Goal: Communication & Community: Answer question/provide support

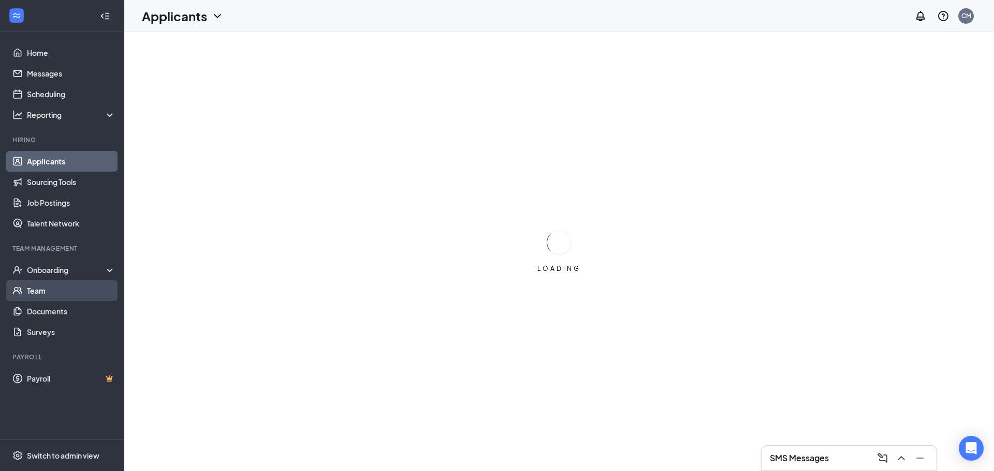
click at [48, 290] on link "Team" at bounding box center [71, 291] width 88 height 21
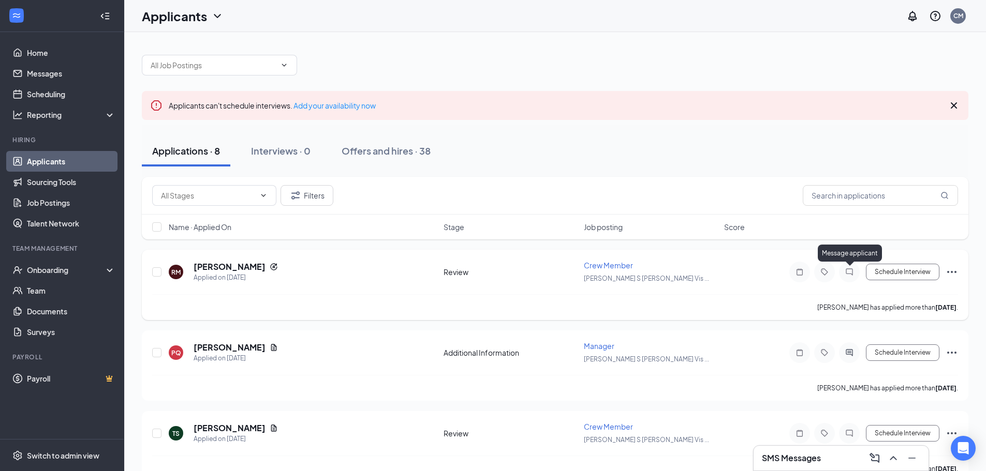
click at [847, 273] on icon "ChatInactive" at bounding box center [849, 272] width 12 height 8
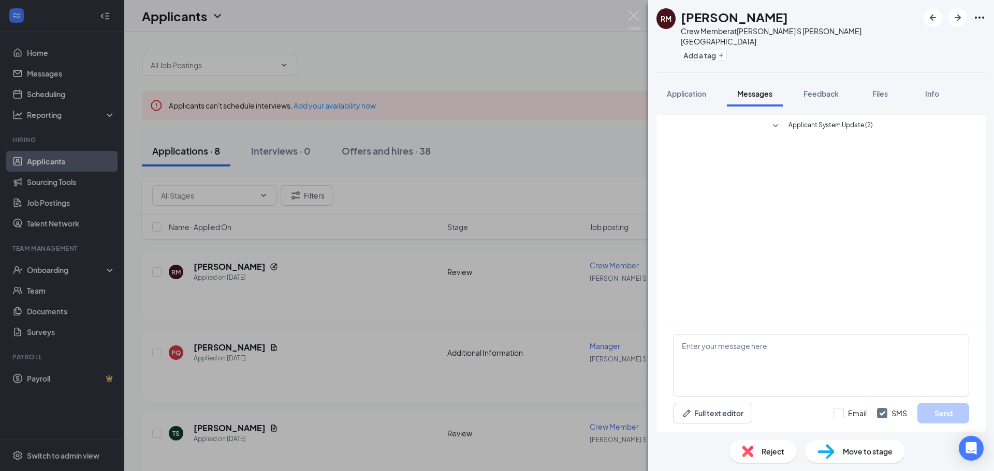
click at [542, 306] on div "[PERSON_NAME] Crew Member at [PERSON_NAME] S [PERSON_NAME] Vista Add a tag Appl…" at bounding box center [497, 235] width 994 height 471
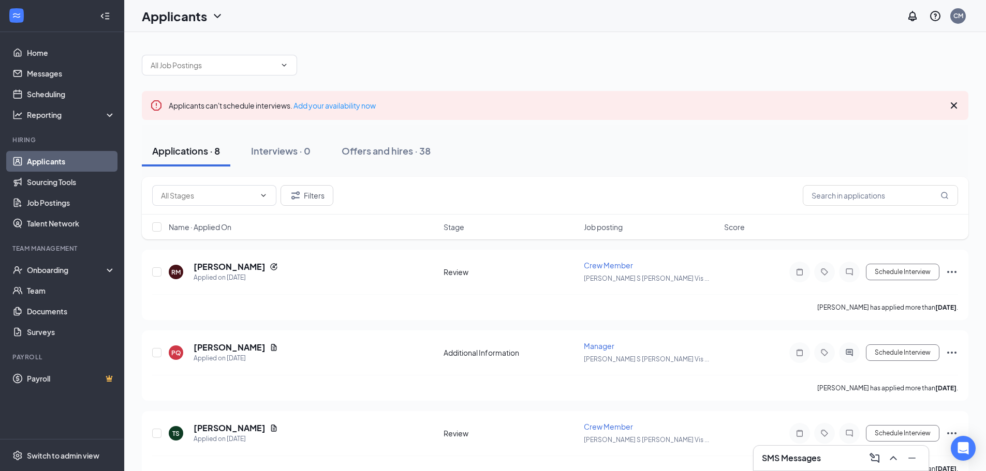
click at [814, 462] on h3 "SMS Messages" at bounding box center [791, 458] width 59 height 11
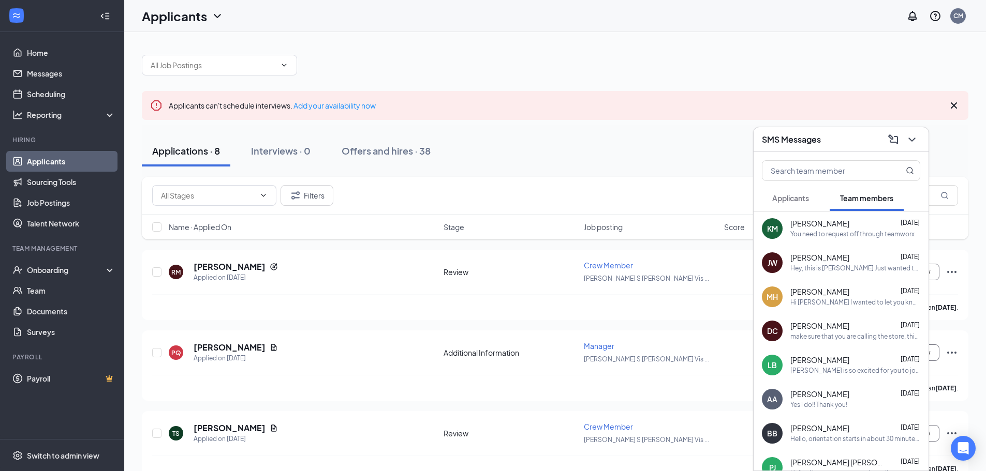
click at [797, 205] on button "Applicants" at bounding box center [790, 198] width 57 height 26
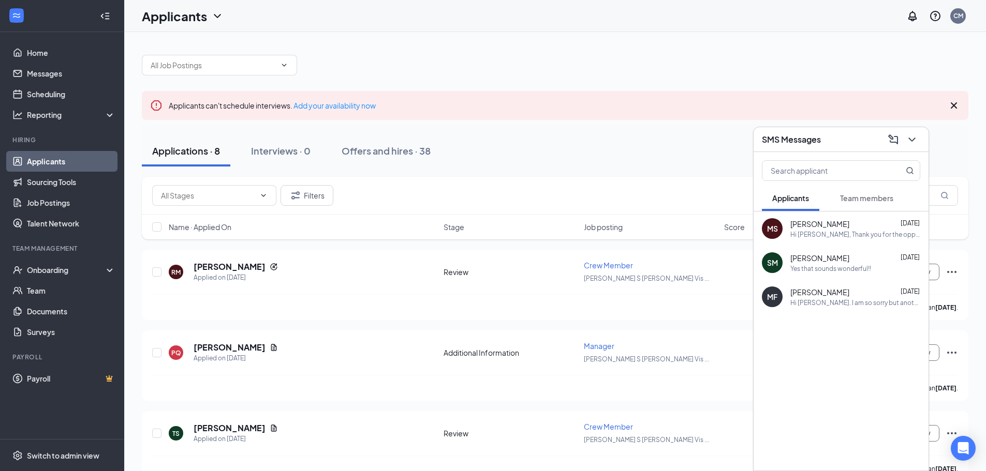
click at [865, 302] on div "Hi [PERSON_NAME]. I am so sorry but another job has reached out to me that work…" at bounding box center [855, 303] width 130 height 9
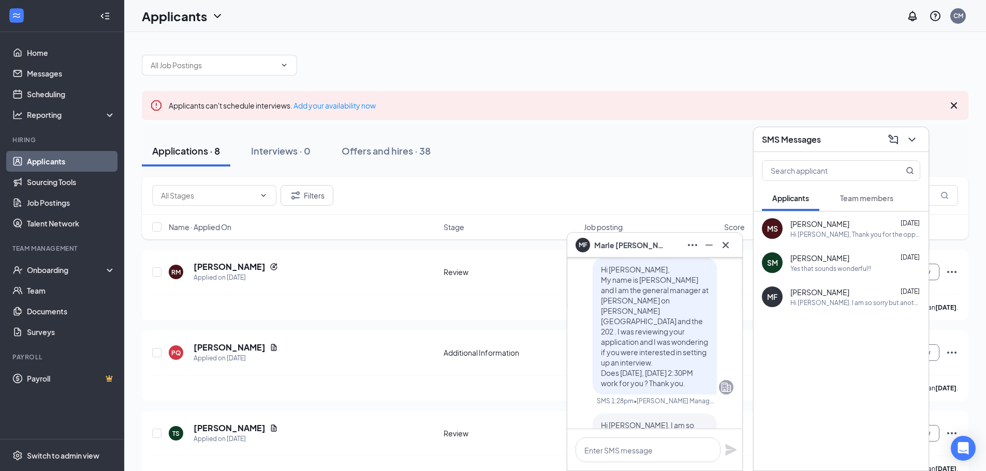
scroll to position [-104, 0]
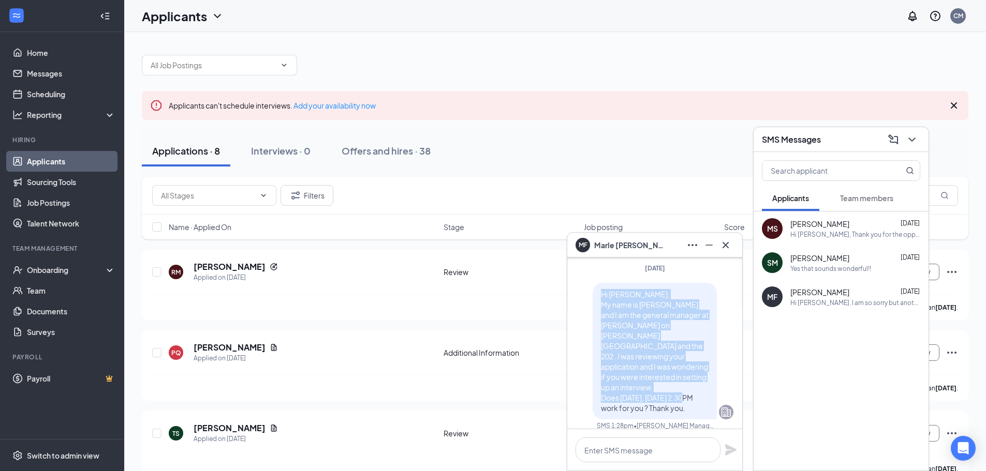
drag, startPoint x: 593, startPoint y: 304, endPoint x: 653, endPoint y: 407, distance: 119.4
click at [653, 407] on p "Hi [PERSON_NAME], My name is [PERSON_NAME] and I am the general manager at [PER…" at bounding box center [655, 351] width 108 height 124
click at [730, 245] on icon "Cross" at bounding box center [725, 245] width 12 height 12
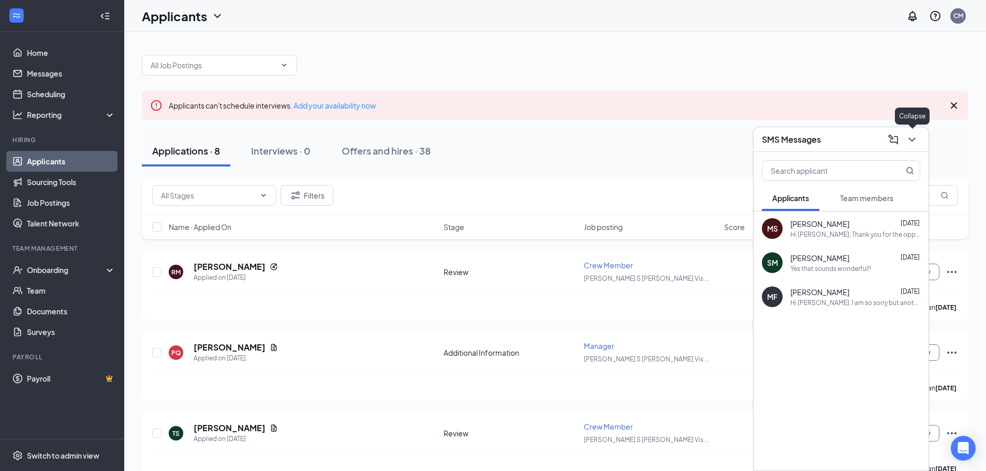
click at [914, 147] on button at bounding box center [912, 139] width 17 height 17
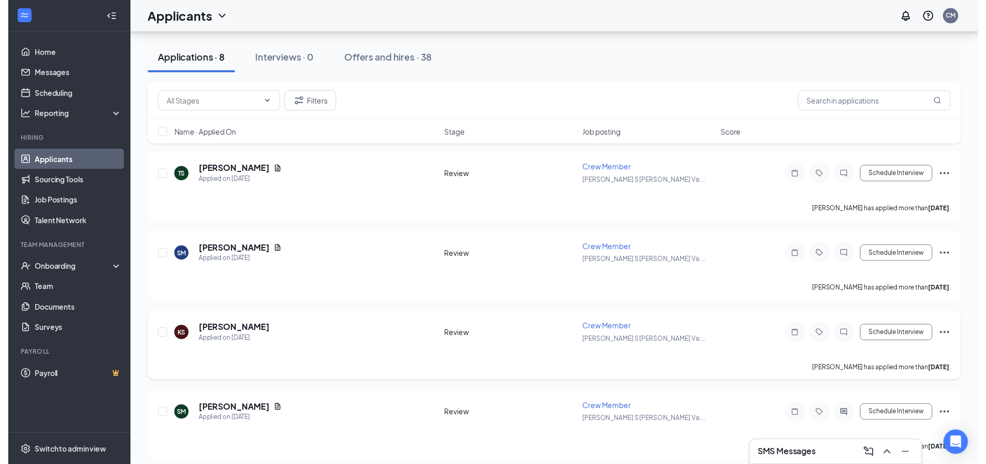
scroll to position [259, 0]
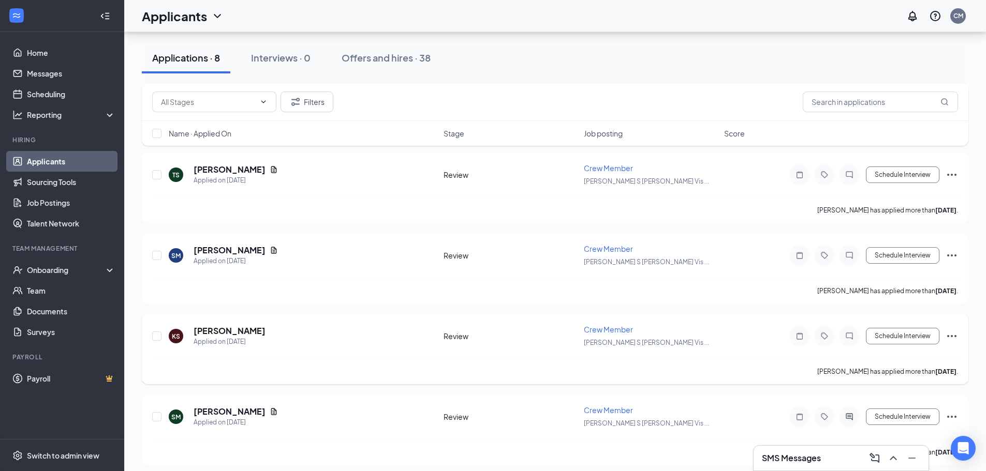
click at [842, 333] on div at bounding box center [849, 336] width 21 height 21
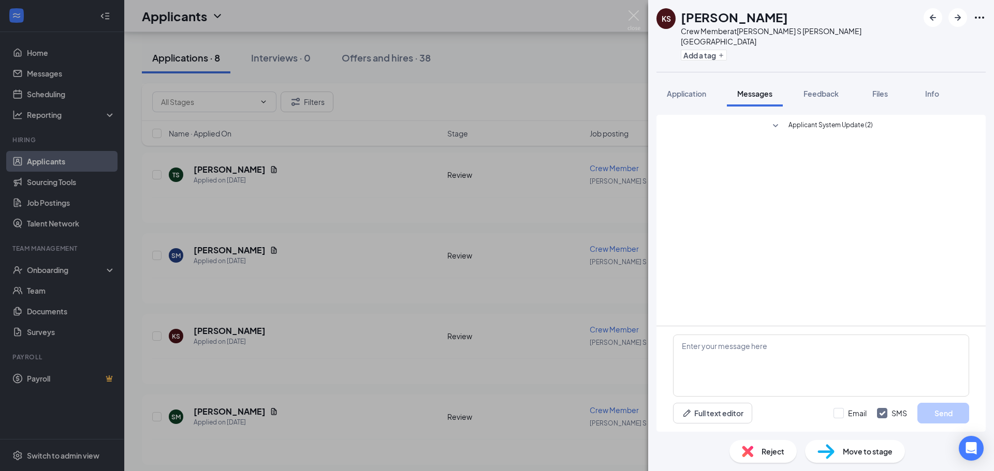
click at [513, 440] on div "KS [PERSON_NAME] Crew Member at [PERSON_NAME] S [PERSON_NAME] Vista Add a tag A…" at bounding box center [497, 235] width 994 height 471
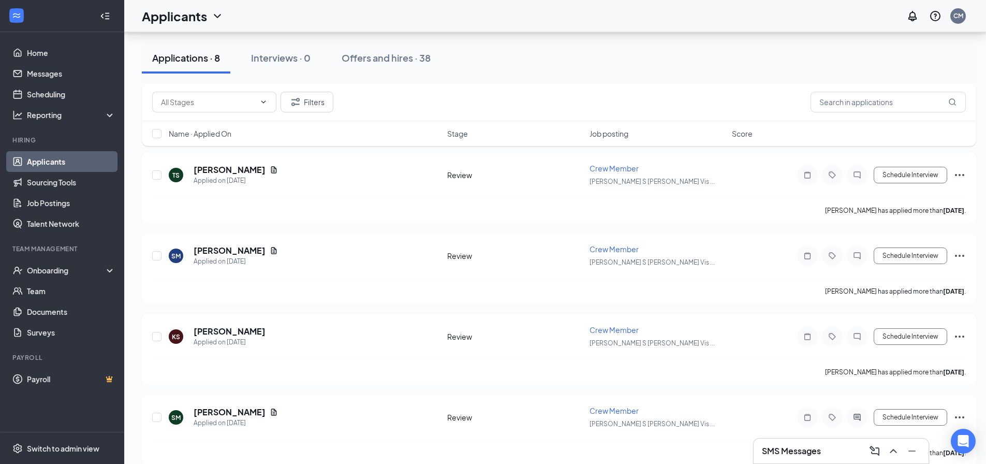
click at [810, 440] on div "SMS Messages" at bounding box center [841, 450] width 175 height 25
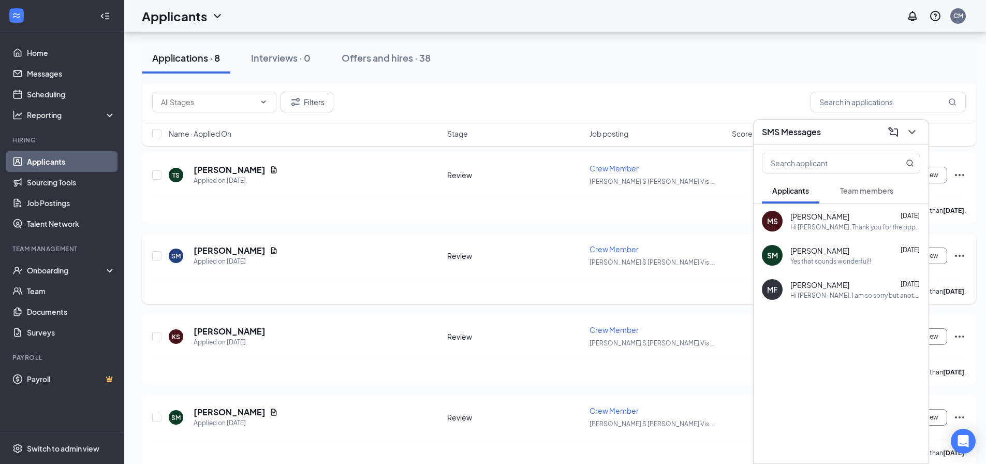
click at [590, 276] on div "SM [PERSON_NAME] Applied on [DATE] Review Crew Member [PERSON_NAME] S [PERSON_N…" at bounding box center [559, 261] width 814 height 34
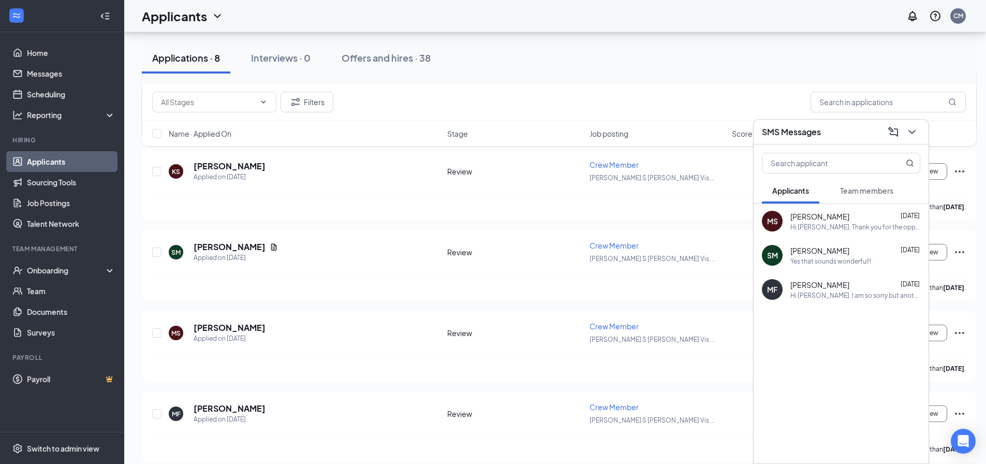
scroll to position [434, 0]
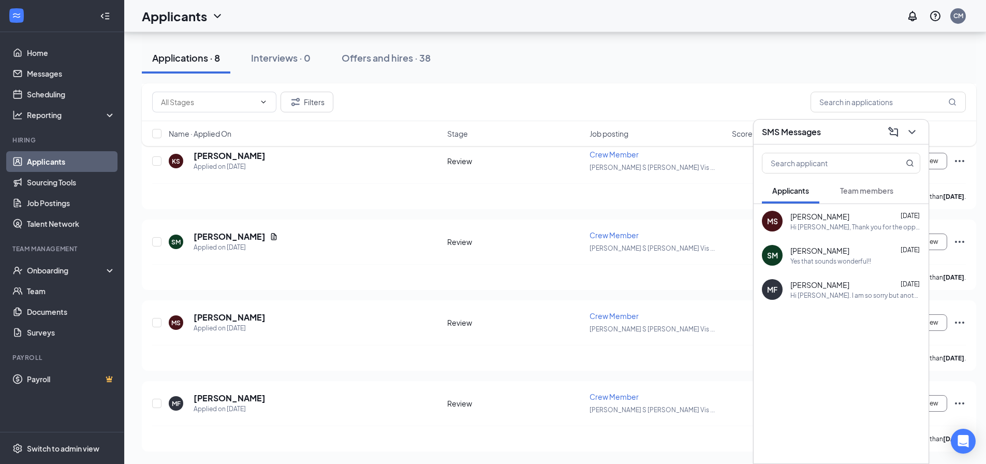
click at [858, 128] on div "SMS Messages" at bounding box center [841, 132] width 158 height 16
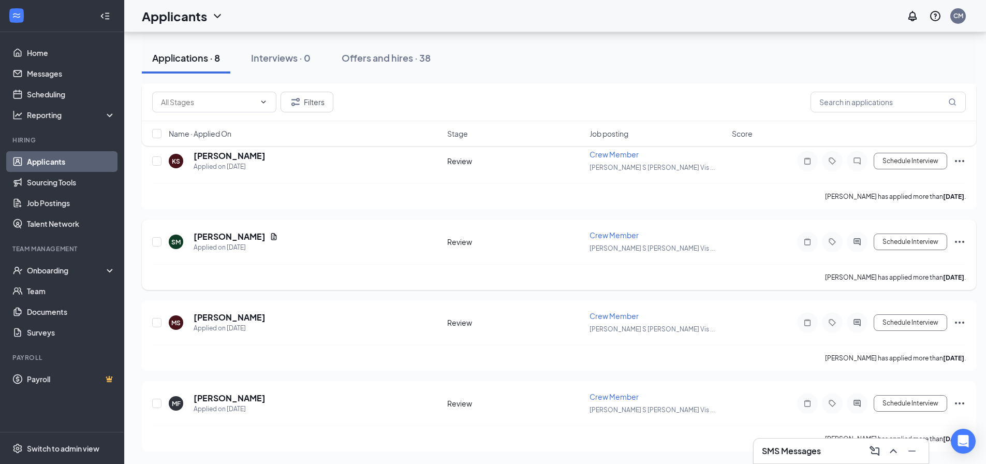
click at [863, 241] on icon "ActiveChat" at bounding box center [857, 242] width 12 height 8
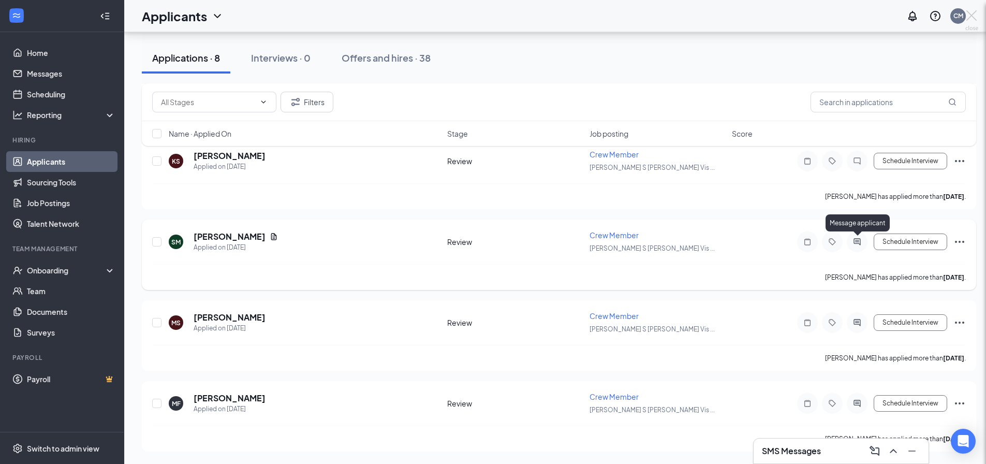
scroll to position [426, 0]
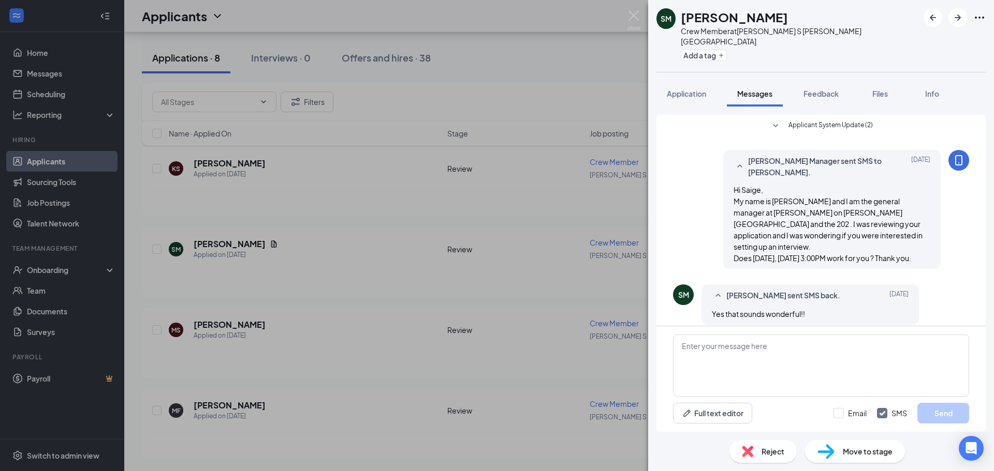
click at [553, 232] on div "SM [PERSON_NAME] Crew Member at [PERSON_NAME] S [PERSON_NAME] Vista Add a tag A…" at bounding box center [497, 235] width 994 height 471
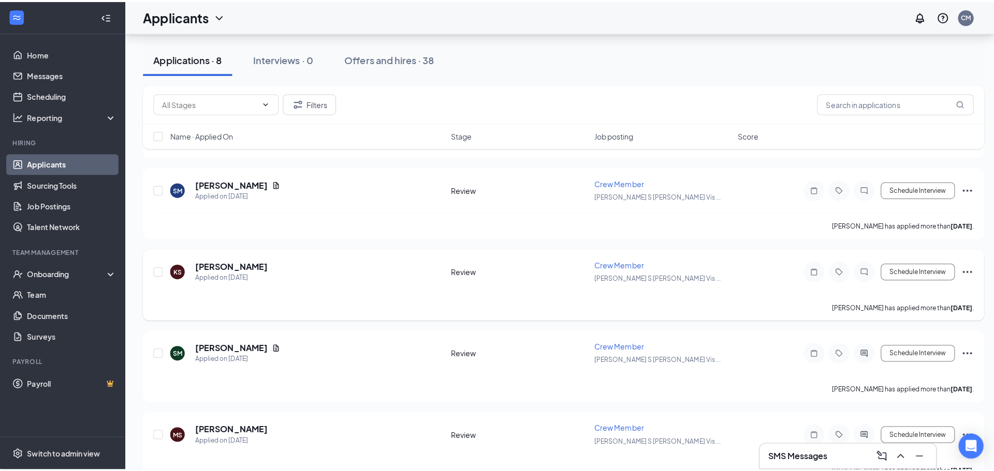
scroll to position [323, 0]
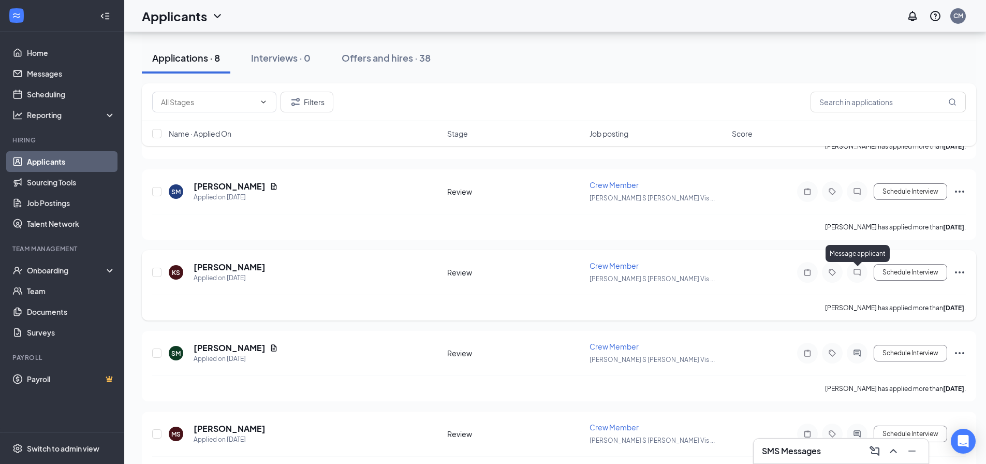
click at [860, 272] on icon "ChatInactive" at bounding box center [856, 272] width 7 height 7
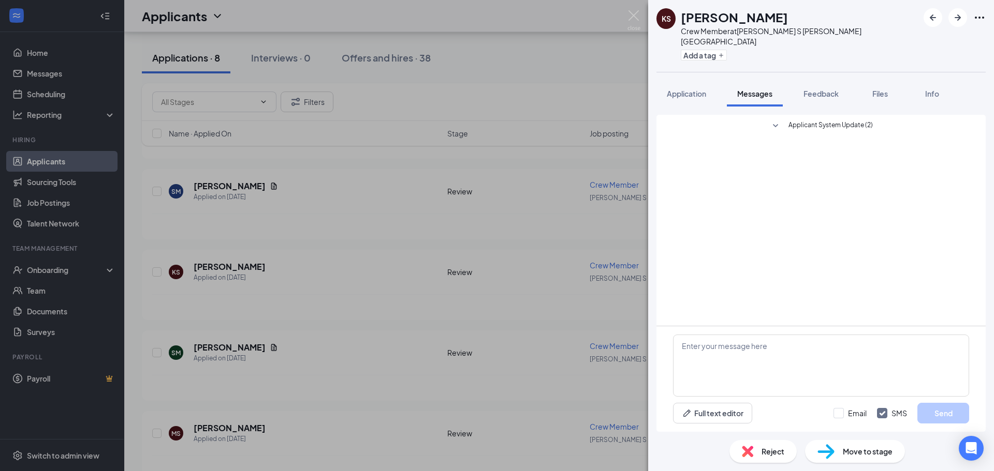
click at [778, 120] on icon "SmallChevronDown" at bounding box center [775, 126] width 12 height 12
click at [775, 120] on icon "SmallChevronUp" at bounding box center [775, 126] width 12 height 12
click at [521, 291] on div "KS [PERSON_NAME] Crew Member at [PERSON_NAME] S [PERSON_NAME] Vista Add a tag A…" at bounding box center [497, 235] width 994 height 471
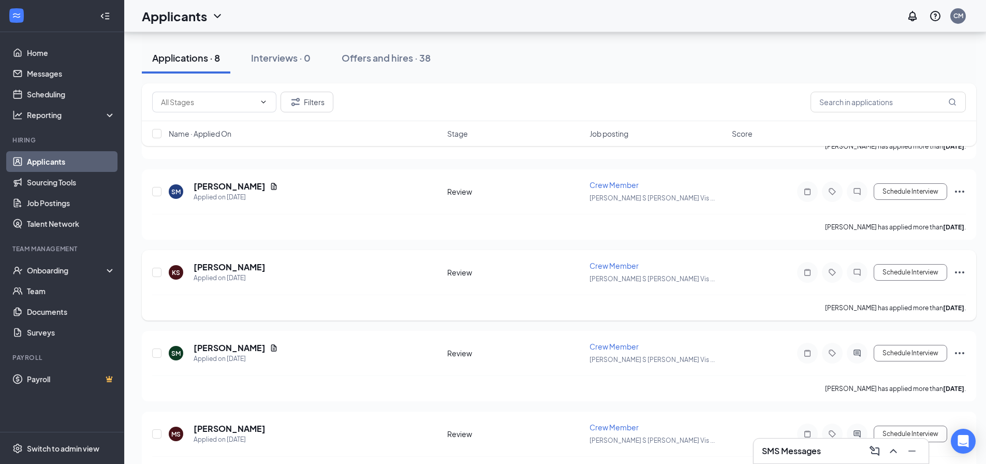
click at [864, 272] on div at bounding box center [857, 272] width 21 height 21
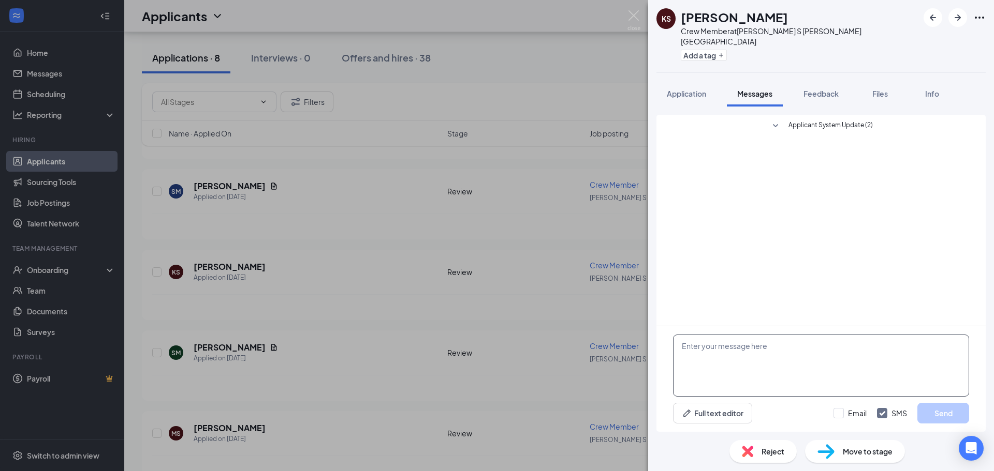
click at [764, 359] on textarea at bounding box center [821, 366] width 296 height 62
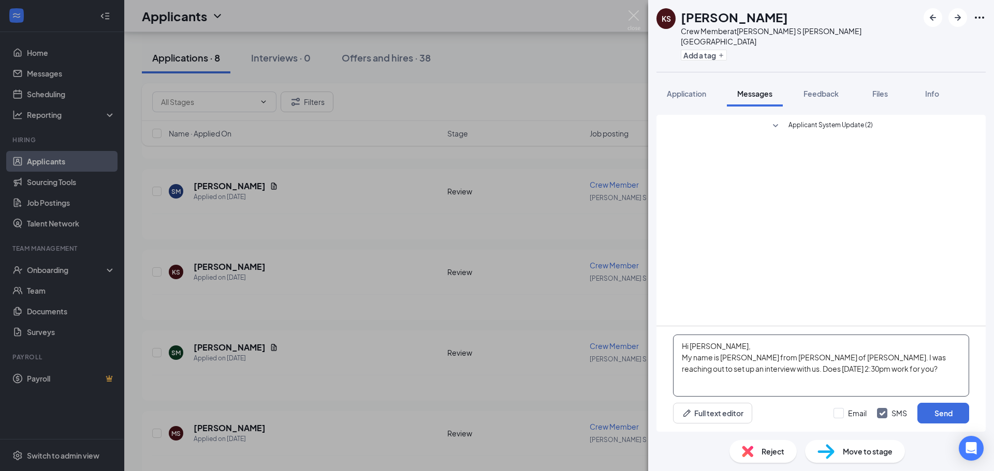
drag, startPoint x: 874, startPoint y: 368, endPoint x: 549, endPoint y: 328, distance: 328.0
click at [549, 328] on div "KS [PERSON_NAME] Crew Member at [PERSON_NAME] S [PERSON_NAME] Vista Add a tag A…" at bounding box center [497, 235] width 994 height 471
type textarea "Hi [PERSON_NAME], My name is [PERSON_NAME] from [PERSON_NAME] of [PERSON_NAME].…"
drag, startPoint x: 932, startPoint y: 403, endPoint x: 935, endPoint y: 408, distance: 6.5
click at [934, 405] on div "Hi [PERSON_NAME], My name is [PERSON_NAME] from [PERSON_NAME] of [PERSON_NAME].…" at bounding box center [820, 380] width 329 height 106
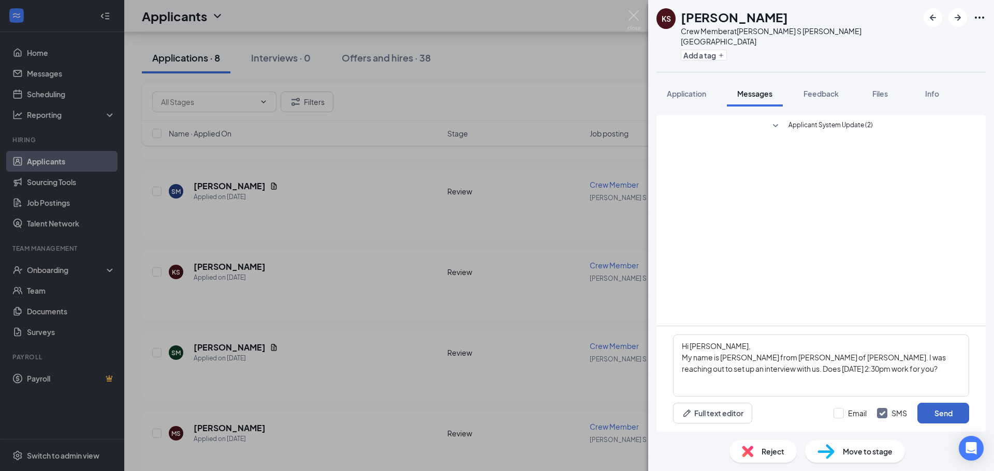
click at [935, 408] on button "Send" at bounding box center [943, 413] width 52 height 21
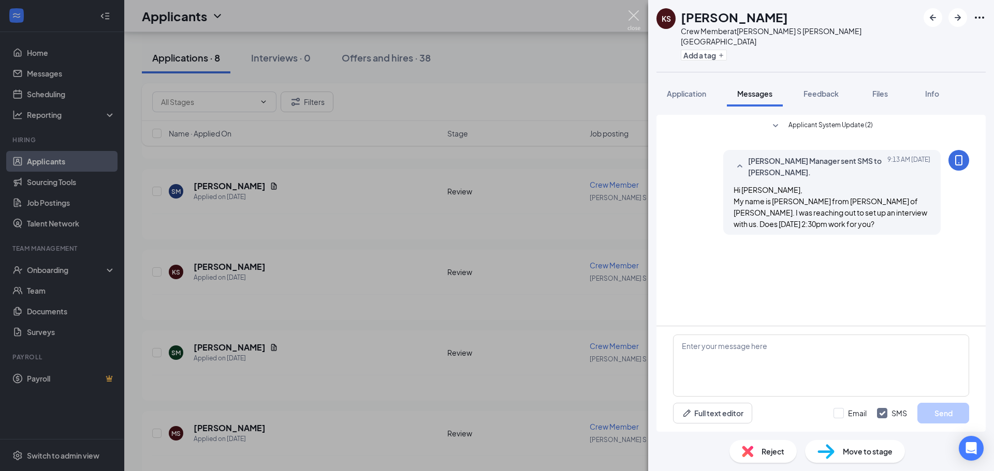
click at [635, 18] on img at bounding box center [633, 20] width 13 height 20
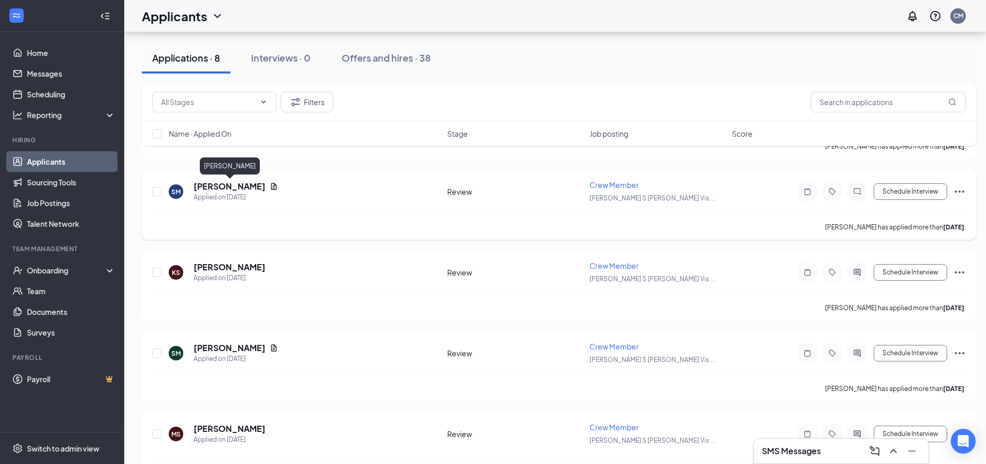
click at [241, 183] on h5 "[PERSON_NAME]" at bounding box center [230, 186] width 72 height 11
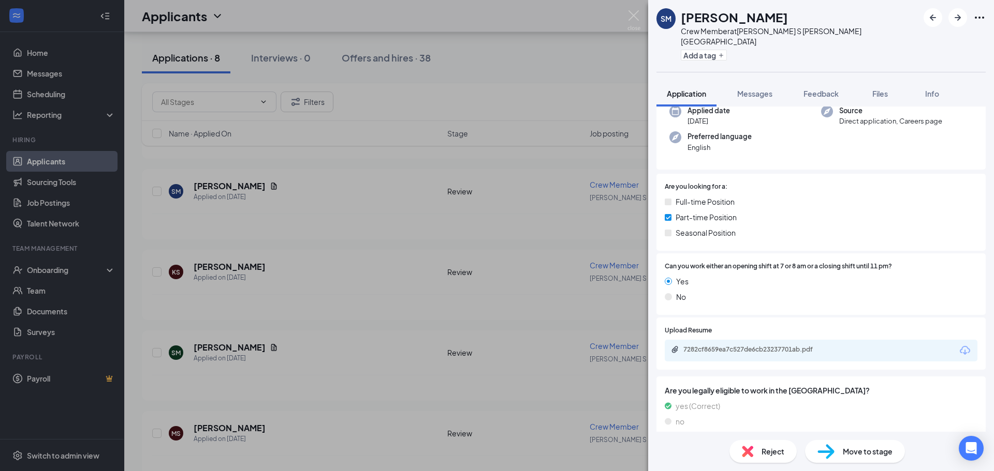
scroll to position [104, 0]
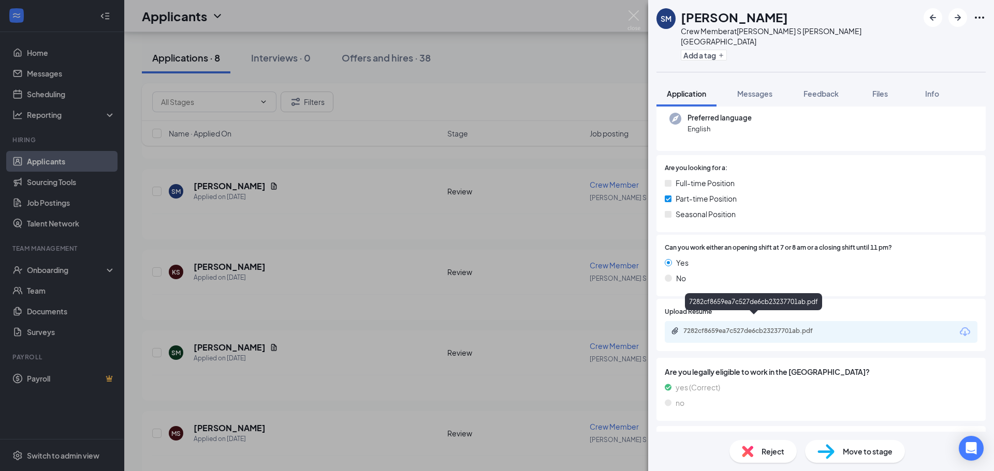
click at [744, 327] on div "7282cf8659ea7c527de6cb23237701ab.pdf" at bounding box center [755, 331] width 145 height 8
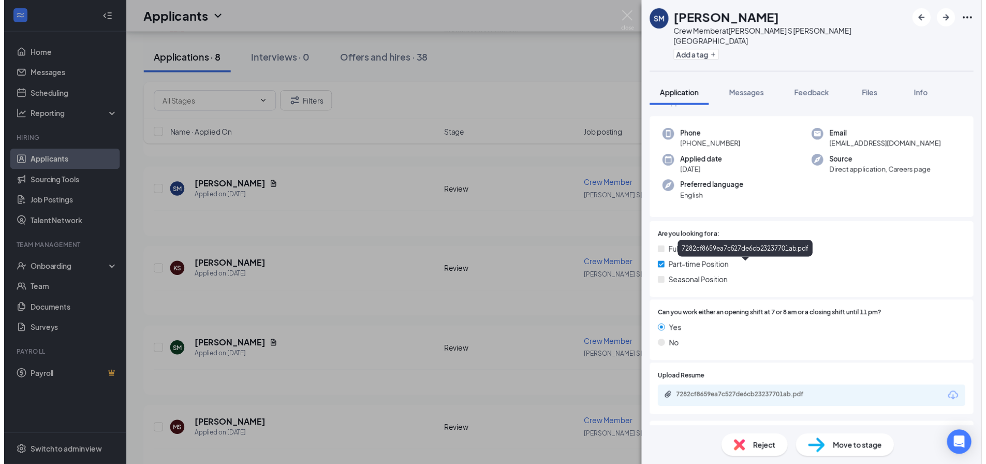
scroll to position [0, 0]
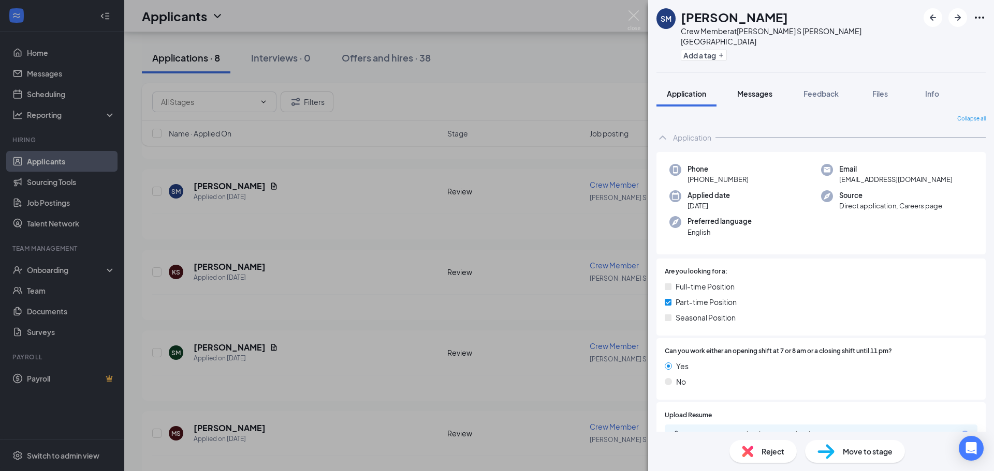
click at [772, 89] on span "Messages" at bounding box center [754, 93] width 35 height 9
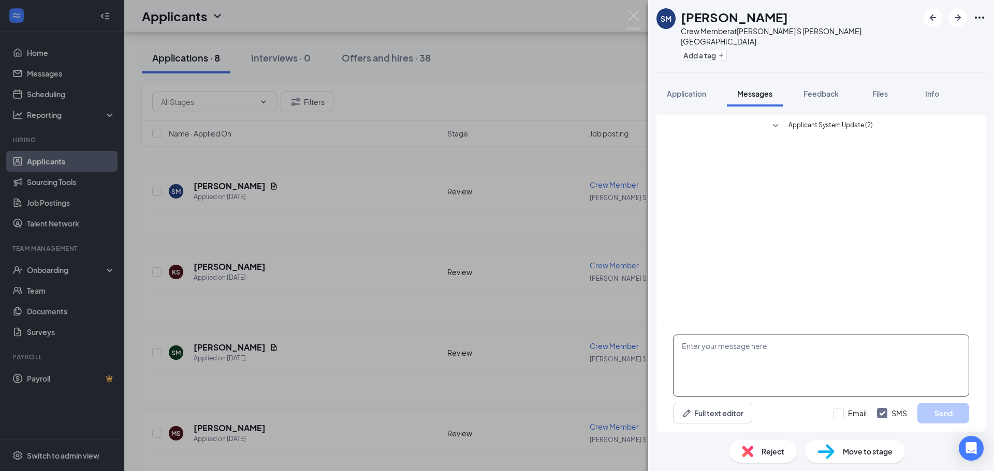
click at [743, 349] on textarea at bounding box center [821, 366] width 296 height 62
paste textarea "Hi [PERSON_NAME], My name is [PERSON_NAME] from [PERSON_NAME] of [PERSON_NAME].…"
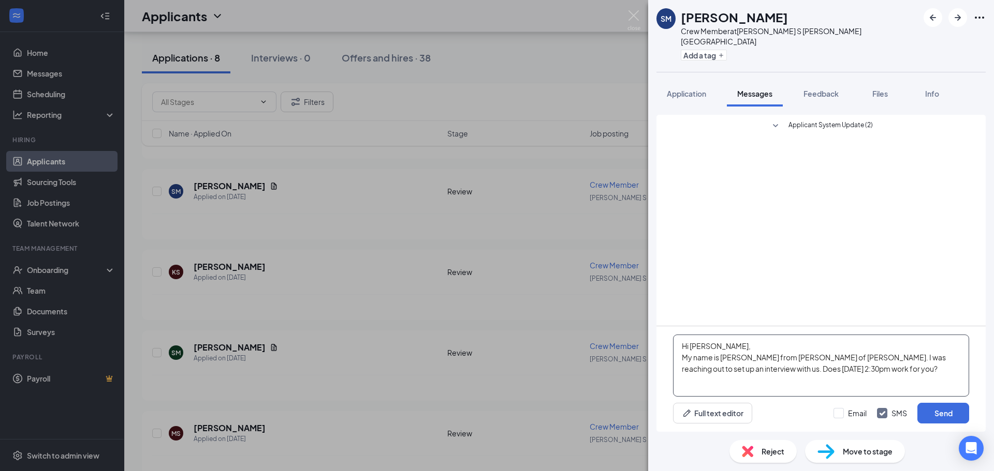
click at [721, 343] on textarea "Hi [PERSON_NAME], My name is [PERSON_NAME] from [PERSON_NAME] of [PERSON_NAME].…" at bounding box center [821, 366] width 296 height 62
click at [799, 370] on textarea "Hi [PERSON_NAME], My name is [PERSON_NAME] from [PERSON_NAME] of [PERSON_NAME].…" at bounding box center [821, 366] width 296 height 62
type textarea "Hi [PERSON_NAME], My name is [PERSON_NAME] from [PERSON_NAME] of [PERSON_NAME].…"
click at [944, 417] on button "Send" at bounding box center [943, 413] width 52 height 21
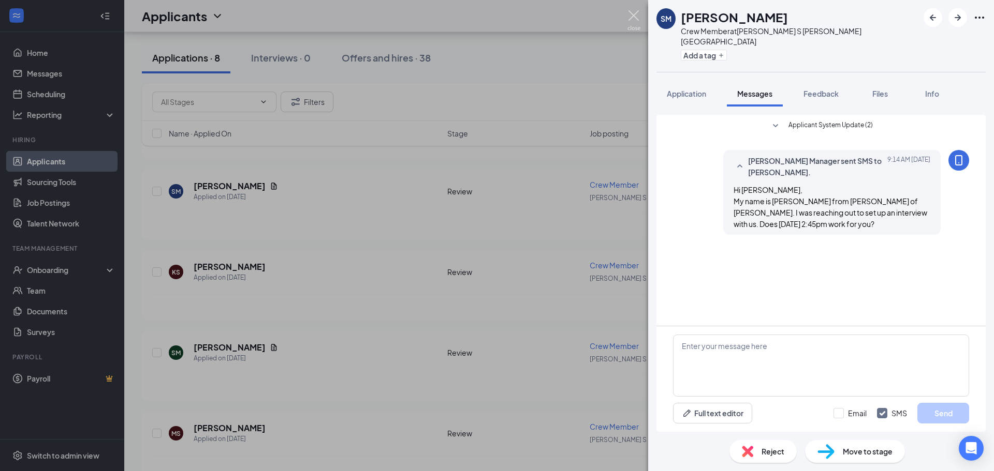
click at [637, 21] on img at bounding box center [633, 20] width 13 height 20
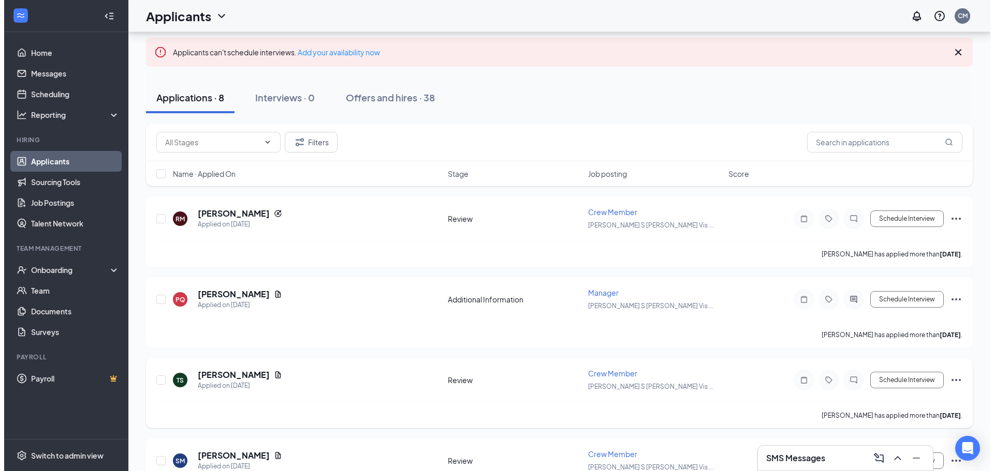
scroll to position [104, 0]
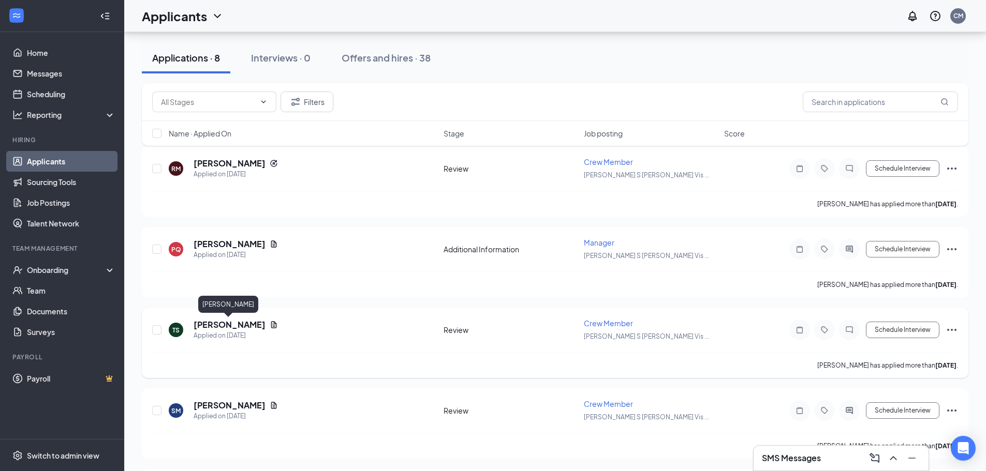
click at [200, 326] on h5 "[PERSON_NAME]" at bounding box center [230, 324] width 72 height 11
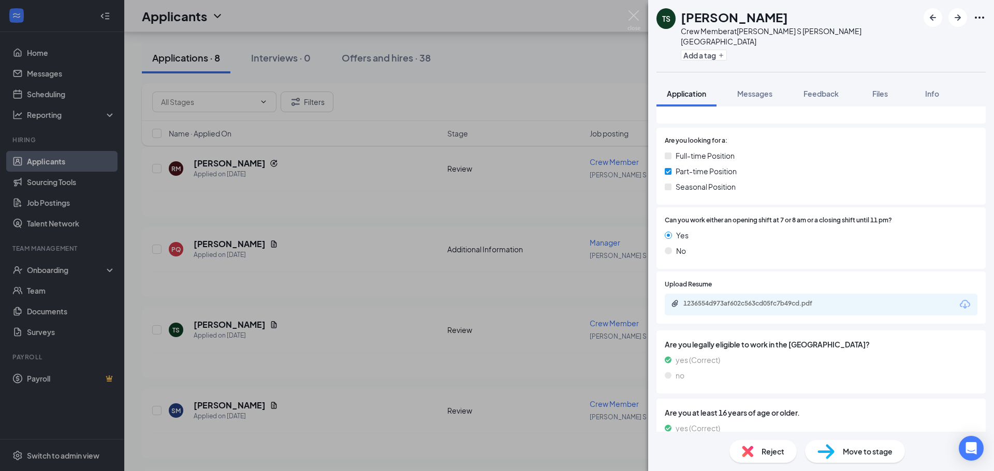
scroll to position [153, 0]
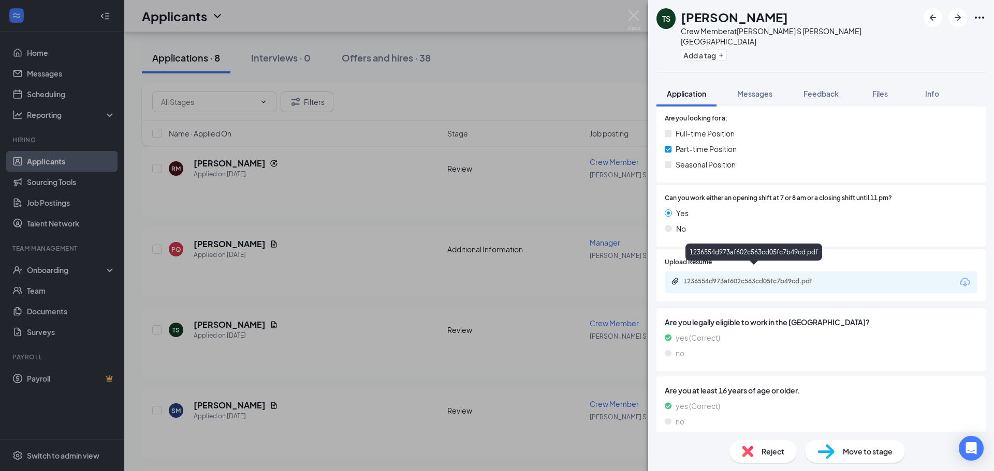
click at [770, 277] on div "1236554d973af602c563cd05fc7b49cd.pdf" at bounding box center [755, 281] width 145 height 8
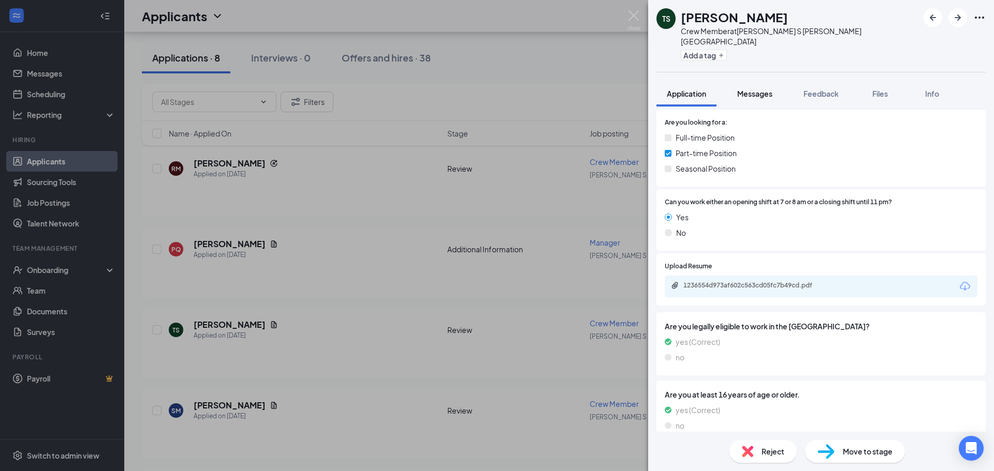
click at [756, 88] on button "Messages" at bounding box center [755, 94] width 56 height 26
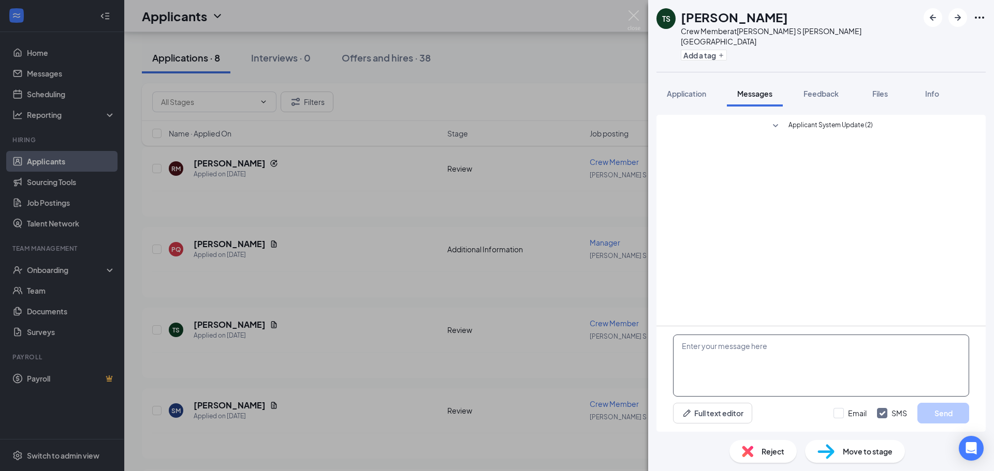
click at [786, 360] on textarea at bounding box center [821, 366] width 296 height 62
paste textarea "Hi [PERSON_NAME], My name is [PERSON_NAME] from [PERSON_NAME] of [PERSON_NAME].…"
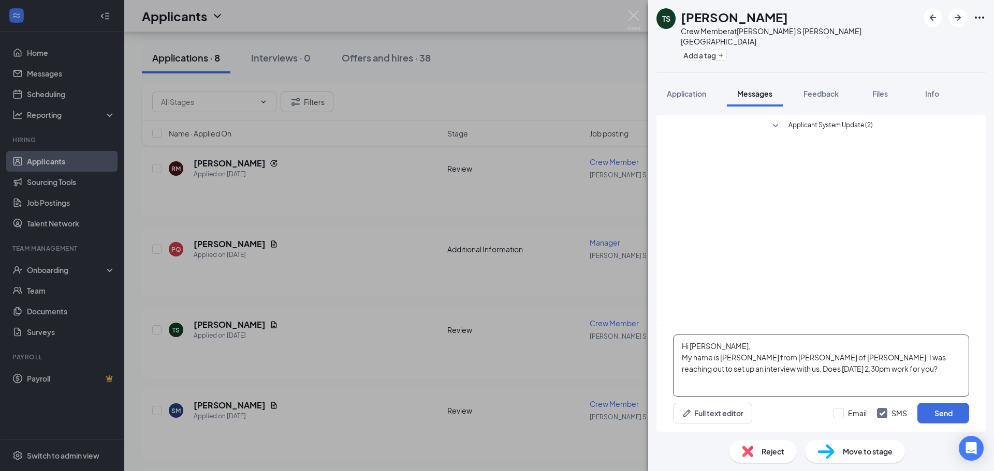
click at [720, 344] on textarea "Hi [PERSON_NAME], My name is [PERSON_NAME] from [PERSON_NAME] of [PERSON_NAME].…" at bounding box center [821, 366] width 296 height 62
click at [792, 371] on textarea "Hi [PERSON_NAME], My name is [PERSON_NAME] from [PERSON_NAME] of [PERSON_NAME].…" at bounding box center [821, 366] width 296 height 62
type textarea "Hi [PERSON_NAME], My name is [PERSON_NAME] from [PERSON_NAME] of [PERSON_NAME].…"
click at [931, 413] on button "Send" at bounding box center [943, 413] width 52 height 21
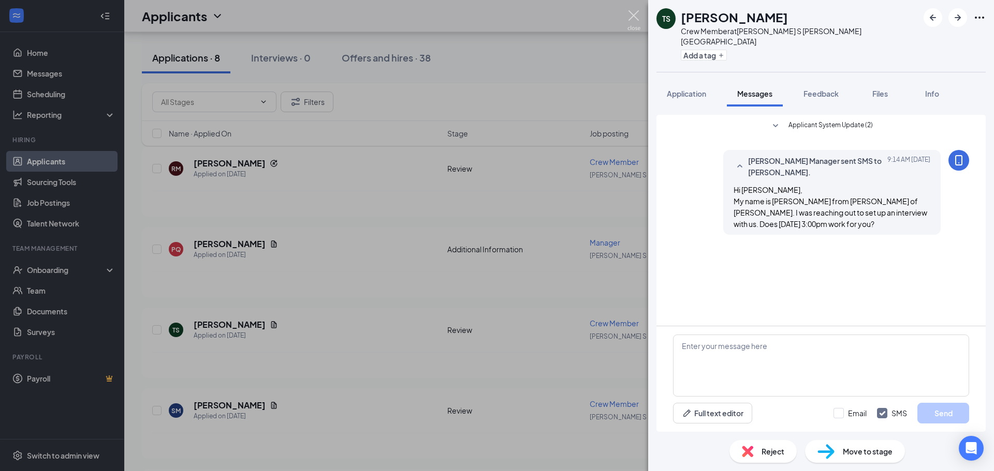
click at [630, 17] on img at bounding box center [633, 20] width 13 height 20
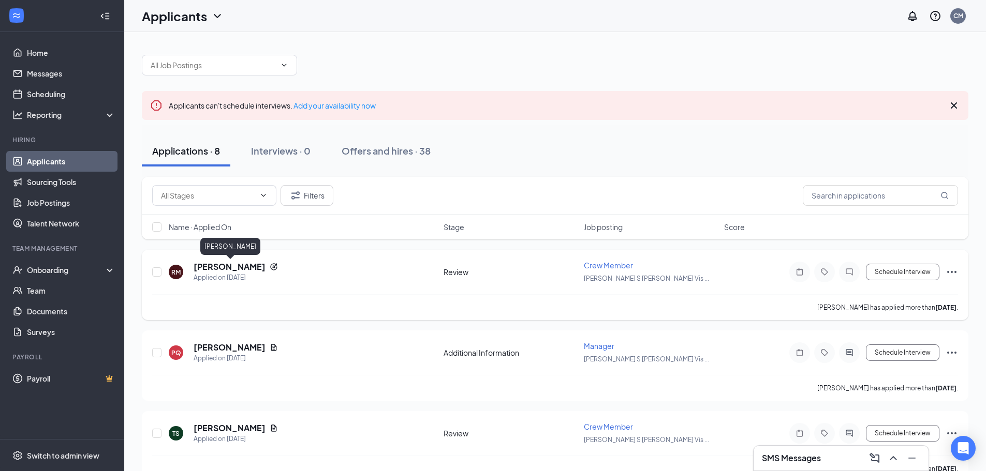
click at [229, 269] on h5 "[PERSON_NAME]" at bounding box center [230, 266] width 72 height 11
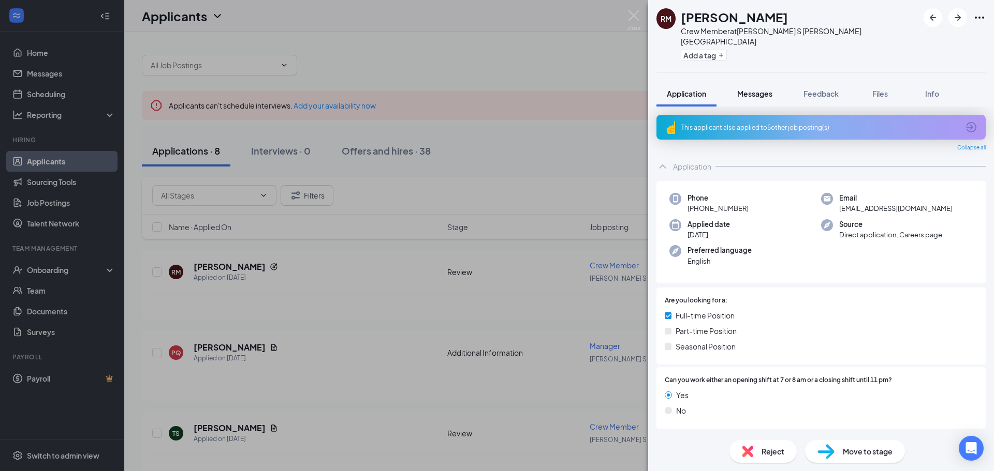
click at [760, 89] on span "Messages" at bounding box center [754, 93] width 35 height 9
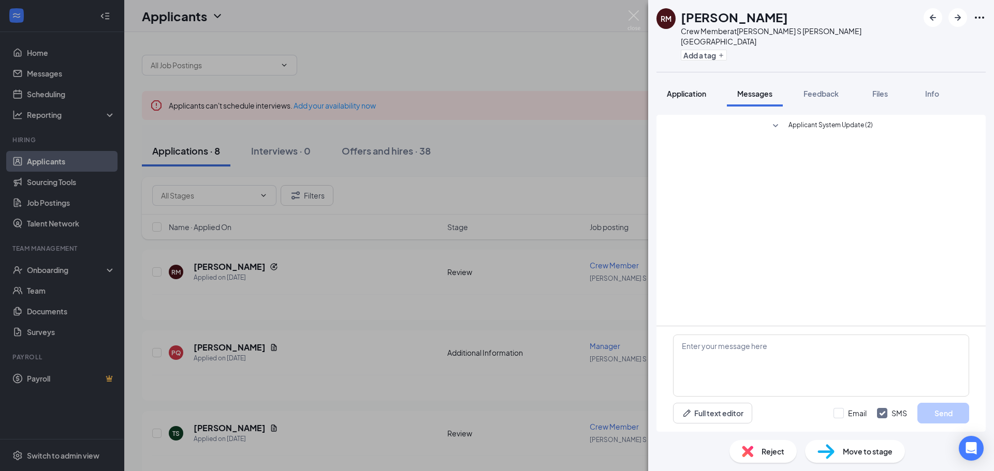
click at [703, 89] on span "Application" at bounding box center [686, 93] width 39 height 9
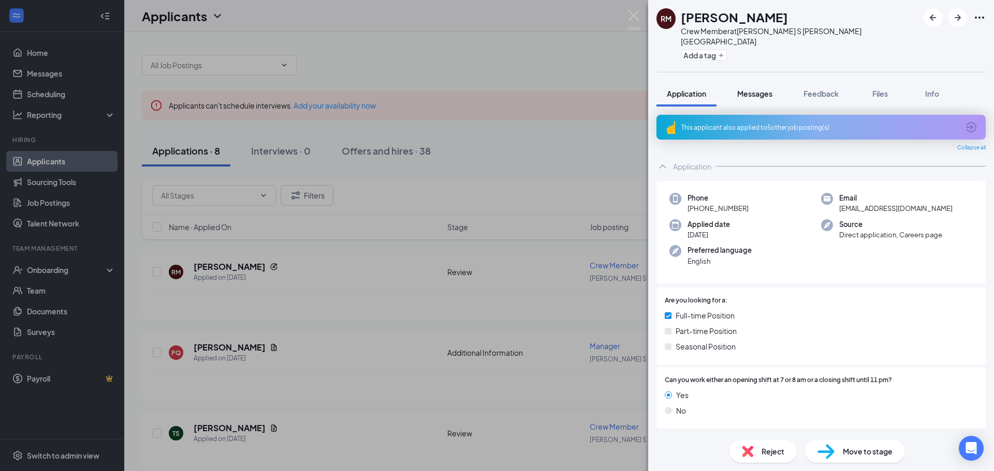
click at [752, 88] on button "Messages" at bounding box center [755, 94] width 56 height 26
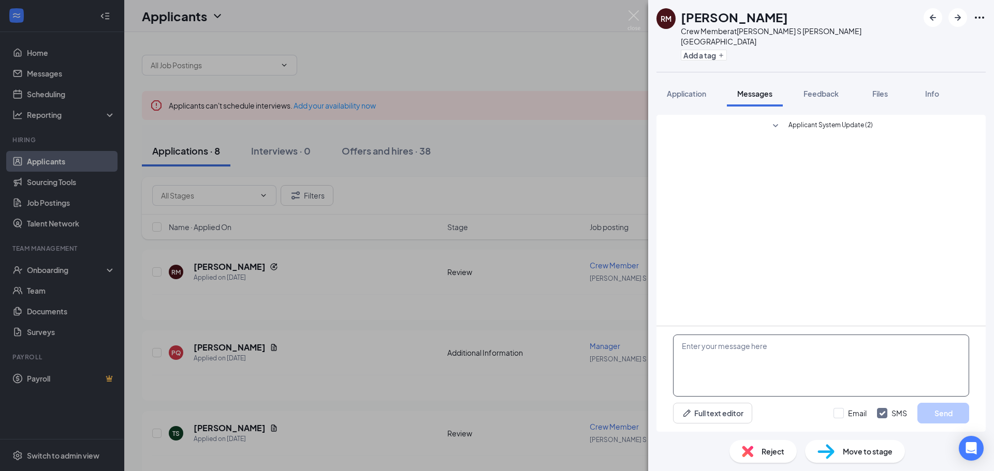
click at [744, 356] on textarea at bounding box center [821, 366] width 296 height 62
paste textarea "Hi [PERSON_NAME], My name is [PERSON_NAME] from [PERSON_NAME] of [PERSON_NAME].…"
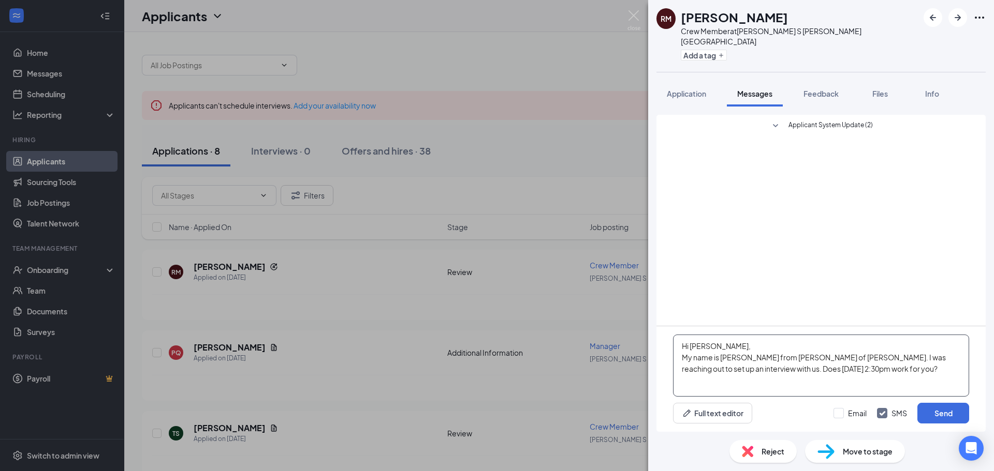
click at [720, 345] on textarea "Hi [PERSON_NAME], My name is [PERSON_NAME] from [PERSON_NAME] of [PERSON_NAME].…" at bounding box center [821, 366] width 296 height 62
click at [801, 367] on textarea "Hi [PERSON_NAME], My name is [PERSON_NAME] from [PERSON_NAME] of [PERSON_NAME].…" at bounding box center [821, 366] width 296 height 62
click at [803, 374] on textarea "Hi [PERSON_NAME], My name is [PERSON_NAME] from [PERSON_NAME] of [PERSON_NAME].…" at bounding box center [821, 366] width 296 height 62
click at [939, 381] on textarea "Hi [PERSON_NAME], My name is [PERSON_NAME] from [PERSON_NAME] of [PERSON_NAME].…" at bounding box center [821, 366] width 296 height 62
type textarea "Hi [PERSON_NAME], My name is [PERSON_NAME] from [PERSON_NAME] of [PERSON_NAME].…"
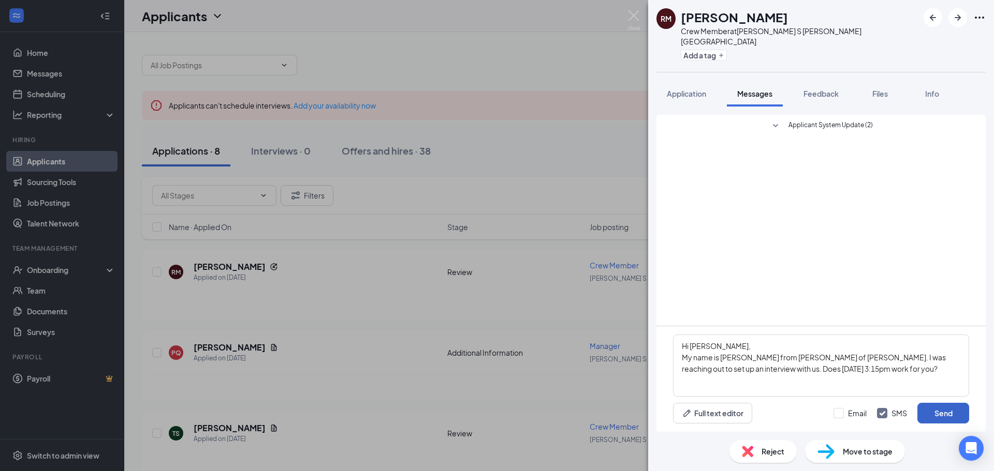
click at [957, 411] on button "Send" at bounding box center [943, 413] width 52 height 21
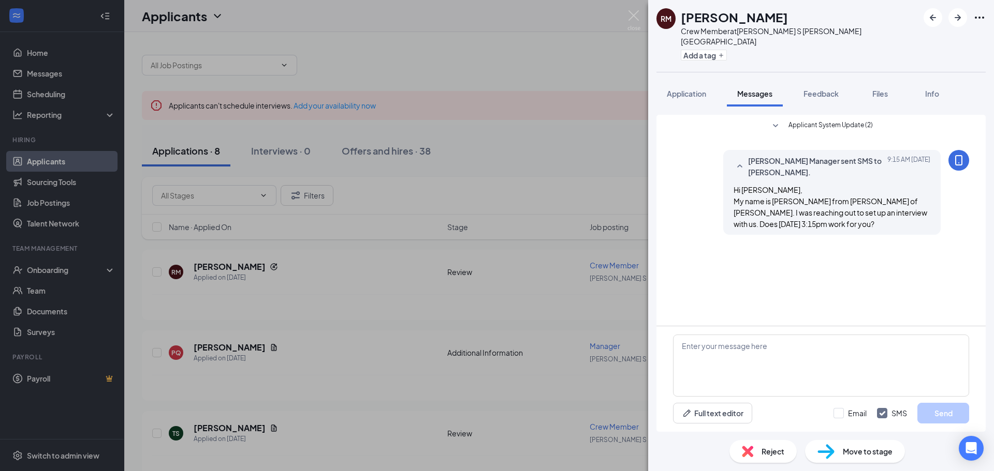
click at [571, 54] on div "[PERSON_NAME] Crew Member at [PERSON_NAME] S [PERSON_NAME] Vista Add a tag Appl…" at bounding box center [497, 235] width 994 height 471
